Goal: Information Seeking & Learning: Learn about a topic

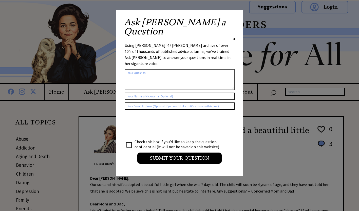
click at [235, 36] on span "X" at bounding box center [234, 38] width 2 height 5
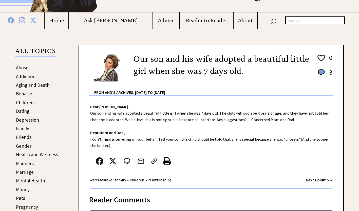
scroll to position [71, 0]
click at [25, 112] on link "Dating" at bounding box center [22, 111] width 13 height 6
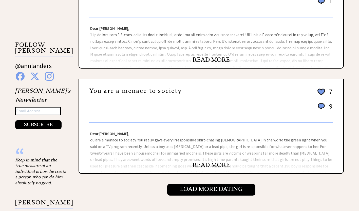
scroll to position [482, 0]
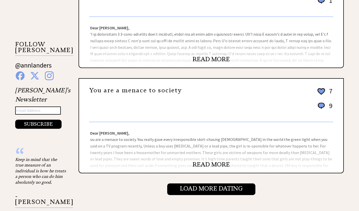
click at [209, 164] on link "READ MORE" at bounding box center [210, 165] width 37 height 8
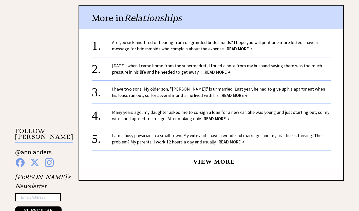
scroll to position [395, 0]
click at [221, 95] on span "READ MORE →" at bounding box center [234, 95] width 26 height 6
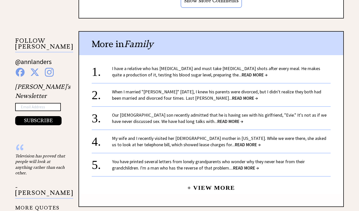
scroll to position [486, 0]
click at [217, 118] on span "READ MORE →" at bounding box center [230, 121] width 26 height 6
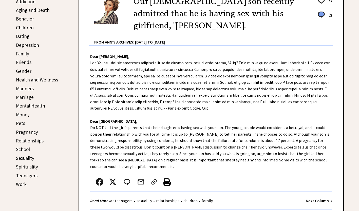
scroll to position [147, 0]
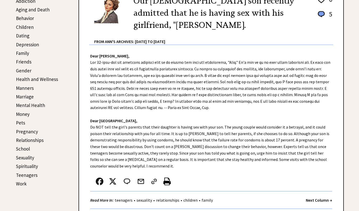
click at [114, 149] on div "Dear Ann Landers, Dear Cape Coral, Do NOT tell the girl's parents that their da…" at bounding box center [211, 127] width 264 height 164
click at [29, 158] on link "Sexuality" at bounding box center [25, 158] width 18 height 6
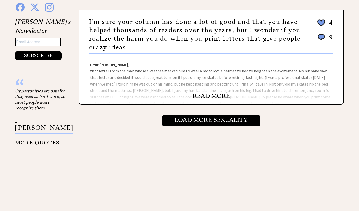
scroll to position [551, 0]
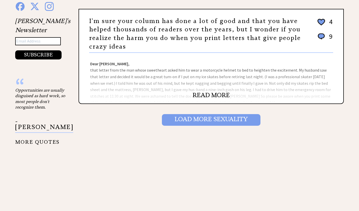
click at [205, 121] on input "Load More Sexuality" at bounding box center [211, 120] width 98 height 12
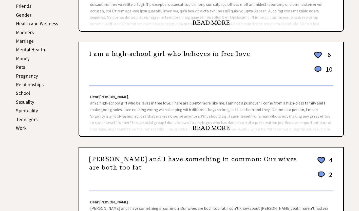
scroll to position [204, 0]
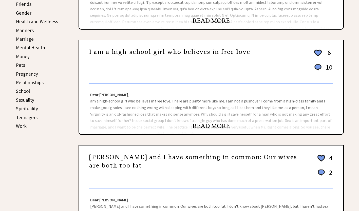
click at [206, 127] on link "READ MORE" at bounding box center [210, 126] width 37 height 8
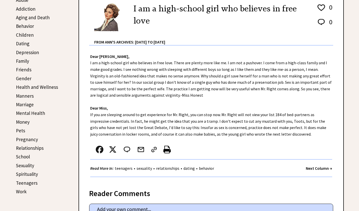
scroll to position [139, 0]
drag, startPoint x: 270, startPoint y: 135, endPoint x: 89, endPoint y: 55, distance: 197.8
click at [89, 55] on div "Dear Ann Landers, I am a high-school girl who believes in free love. There are …" at bounding box center [211, 114] width 264 height 137
copy div "Dear Ann Landers, I am a high-school girl who believes in free love. There are …"
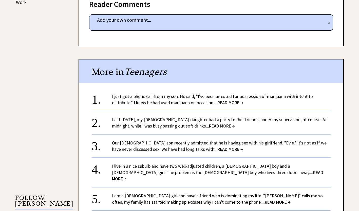
scroll to position [328, 0]
click at [217, 126] on span "READ MORE →" at bounding box center [222, 126] width 26 height 6
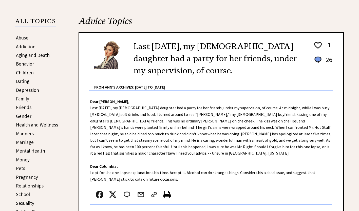
scroll to position [102, 0]
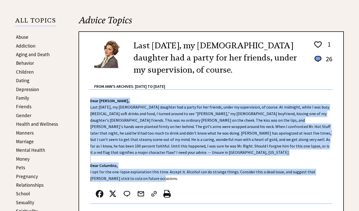
drag, startPoint x: 133, startPoint y: 173, endPoint x: 88, endPoint y: 100, distance: 85.3
click at [88, 100] on div "Dear [PERSON_NAME], Last [DATE], my [DEMOGRAPHIC_DATA] daughter had a party for…" at bounding box center [211, 156] width 264 height 132
copy div "Dear [PERSON_NAME], Last [DATE], my [DEMOGRAPHIC_DATA] daughter had a party for…"
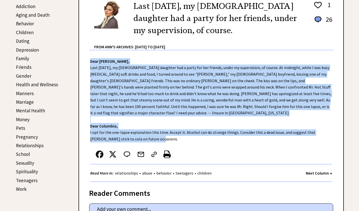
scroll to position [141, 0]
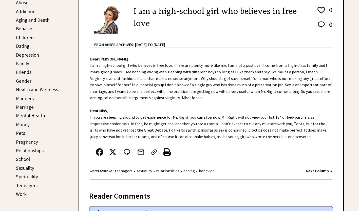
scroll to position [136, 0]
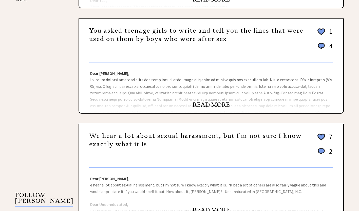
scroll to position [331, 0]
click at [202, 103] on link "READ MORE" at bounding box center [210, 104] width 37 height 8
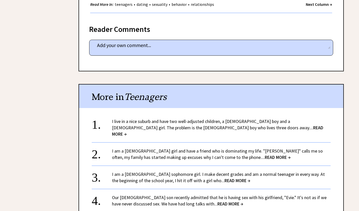
scroll to position [2279, 0]
click at [264, 154] on span "READ MORE →" at bounding box center [277, 157] width 26 height 6
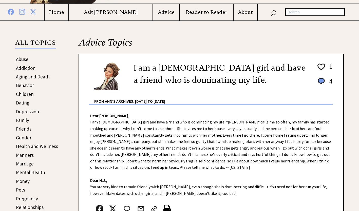
scroll to position [79, 0]
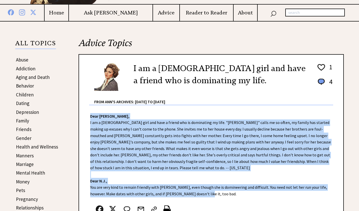
drag, startPoint x: 185, startPoint y: 194, endPoint x: 90, endPoint y: 117, distance: 122.4
click at [90, 117] on div "Dear [PERSON_NAME], Dear N.J., You are very kind to remain friendly with [PERSO…" at bounding box center [211, 171] width 264 height 132
copy div "Dear [PERSON_NAME], I am a [DEMOGRAPHIC_DATA] girl and have a friend who is dom…"
